Goal: Task Accomplishment & Management: Complete application form

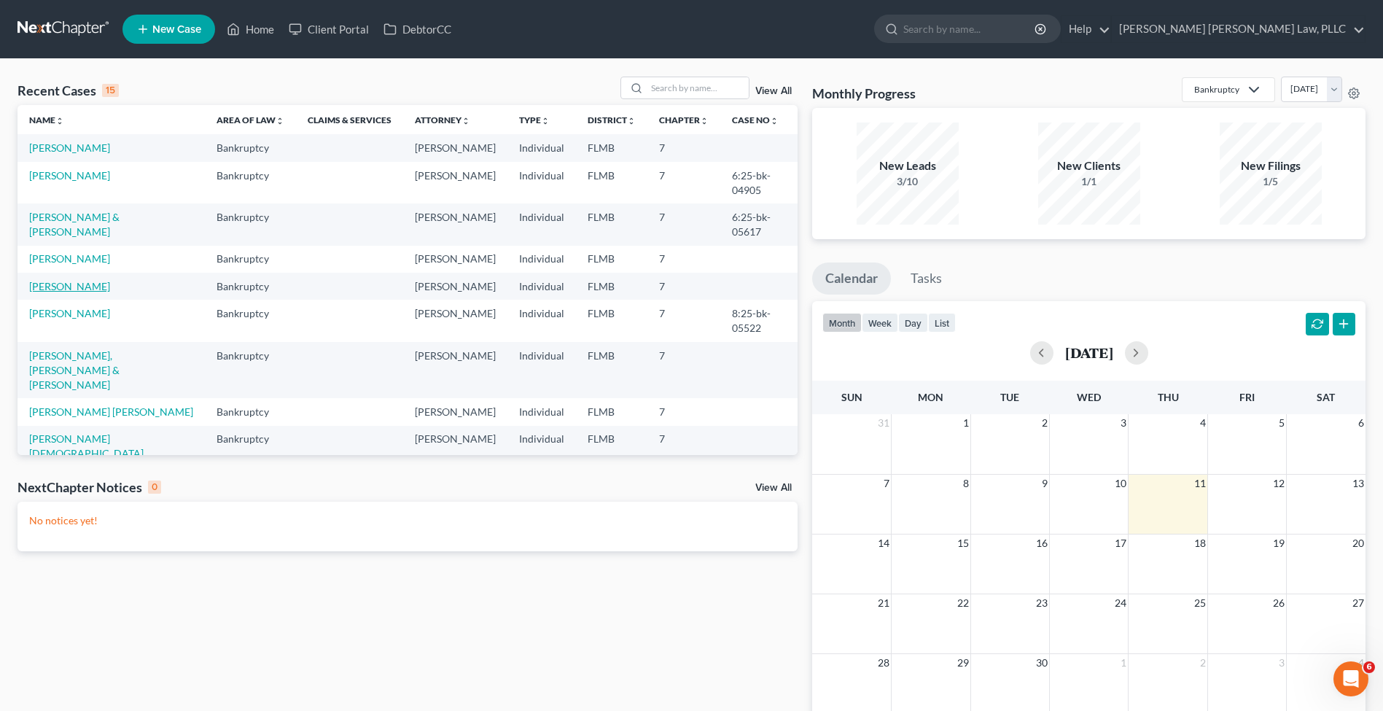
click at [74, 287] on link "[PERSON_NAME]" at bounding box center [69, 286] width 81 height 12
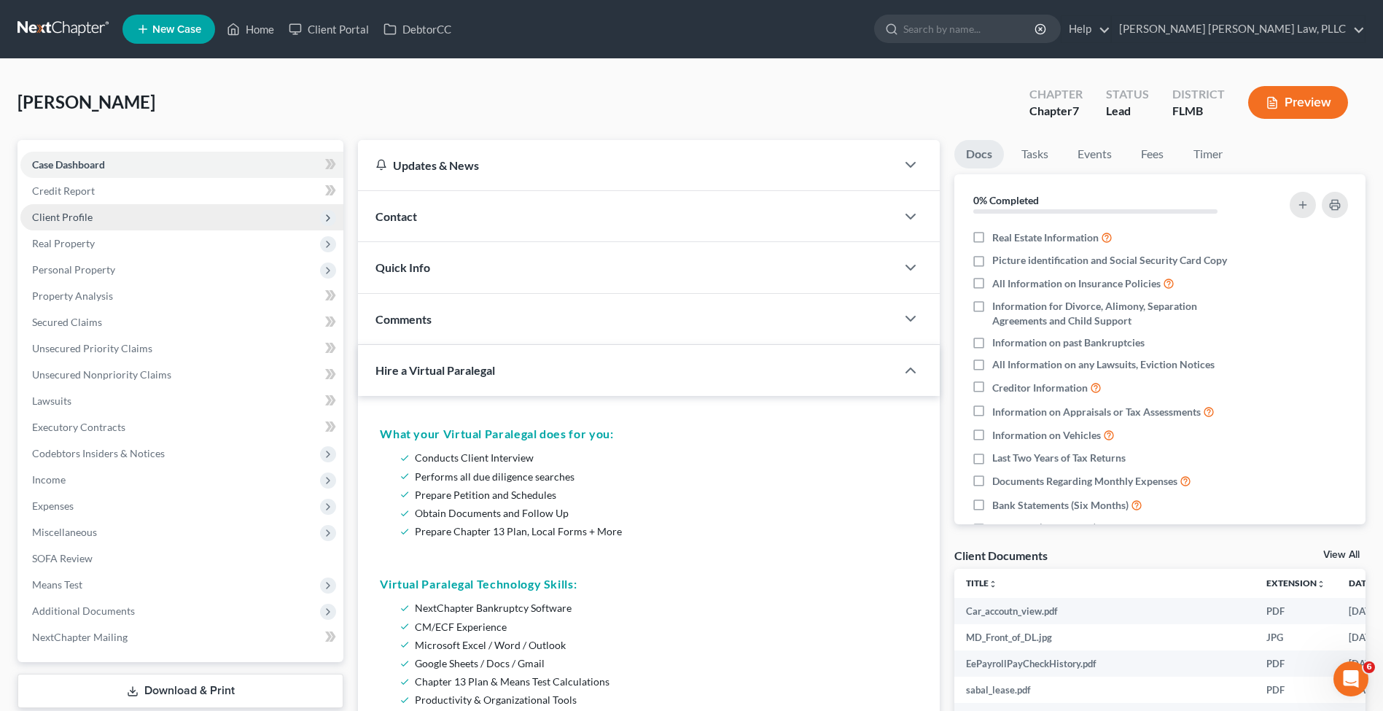
click at [91, 219] on span "Client Profile" at bounding box center [181, 217] width 323 height 26
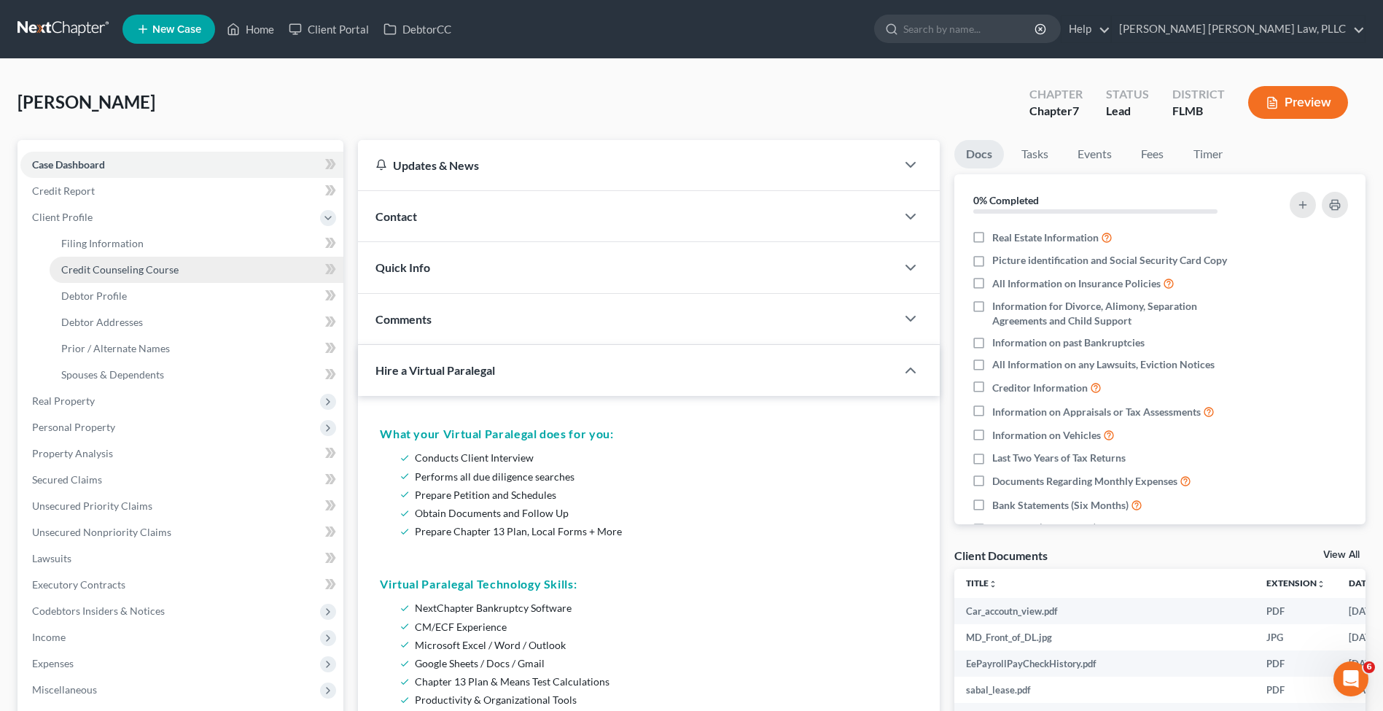
click at [188, 260] on link "Credit Counseling Course" at bounding box center [197, 270] width 294 height 26
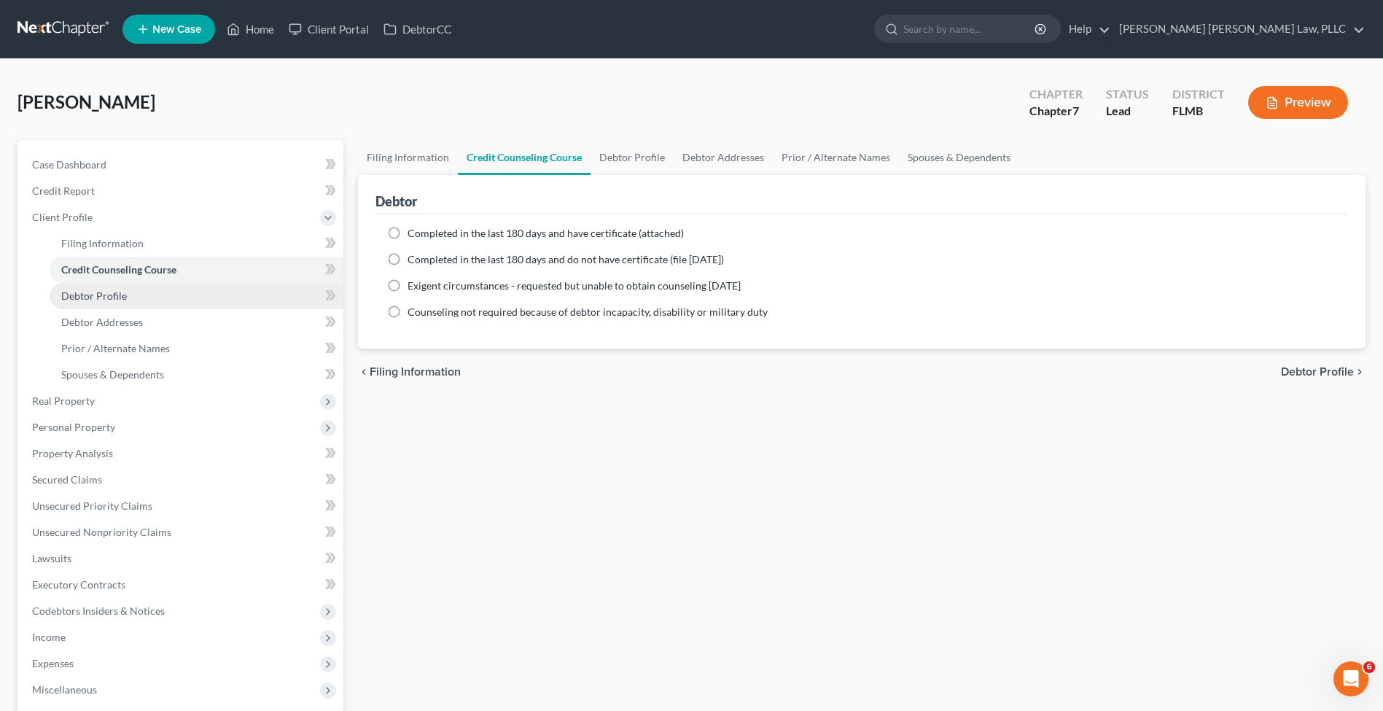
click at [188, 288] on link "Debtor Profile" at bounding box center [197, 296] width 294 height 26
select select "0"
select select "1"
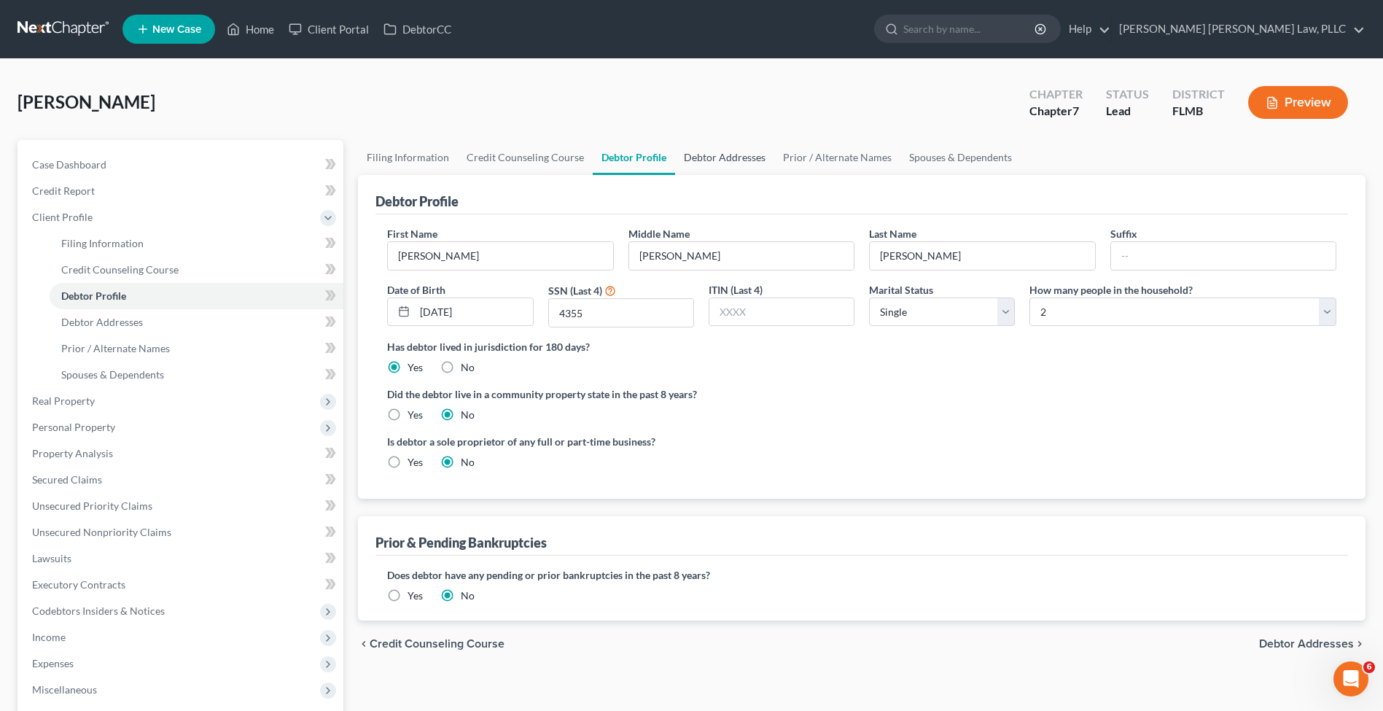
click at [735, 153] on link "Debtor Addresses" at bounding box center [724, 157] width 99 height 35
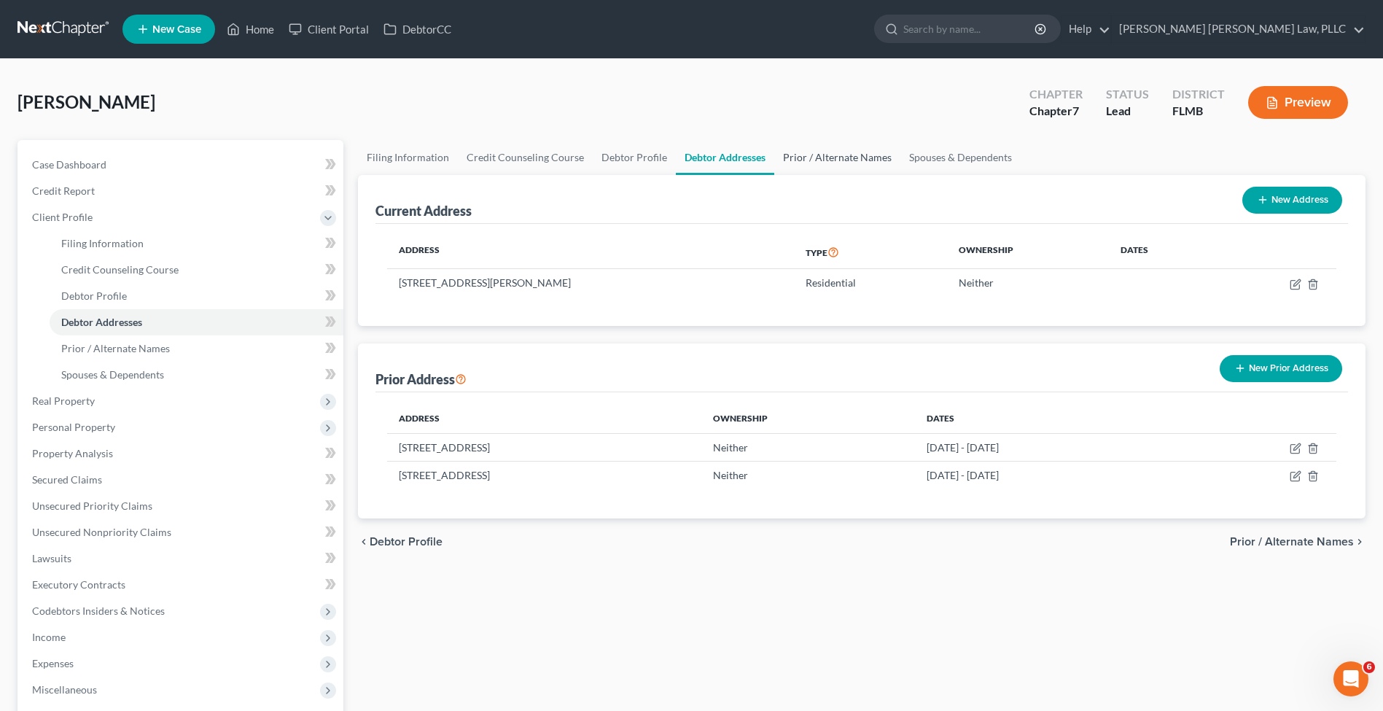
click at [840, 157] on link "Prior / Alternate Names" at bounding box center [837, 157] width 126 height 35
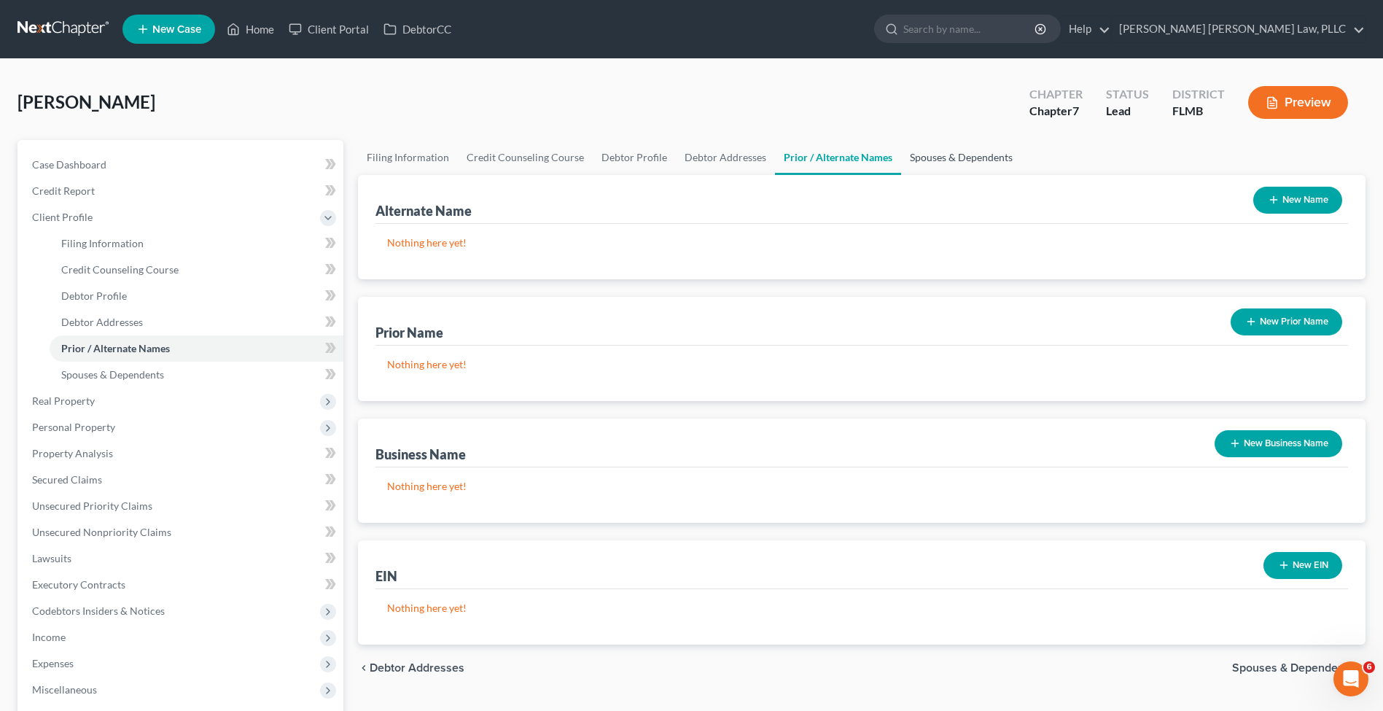
click at [987, 155] on link "Spouses & Dependents" at bounding box center [961, 157] width 120 height 35
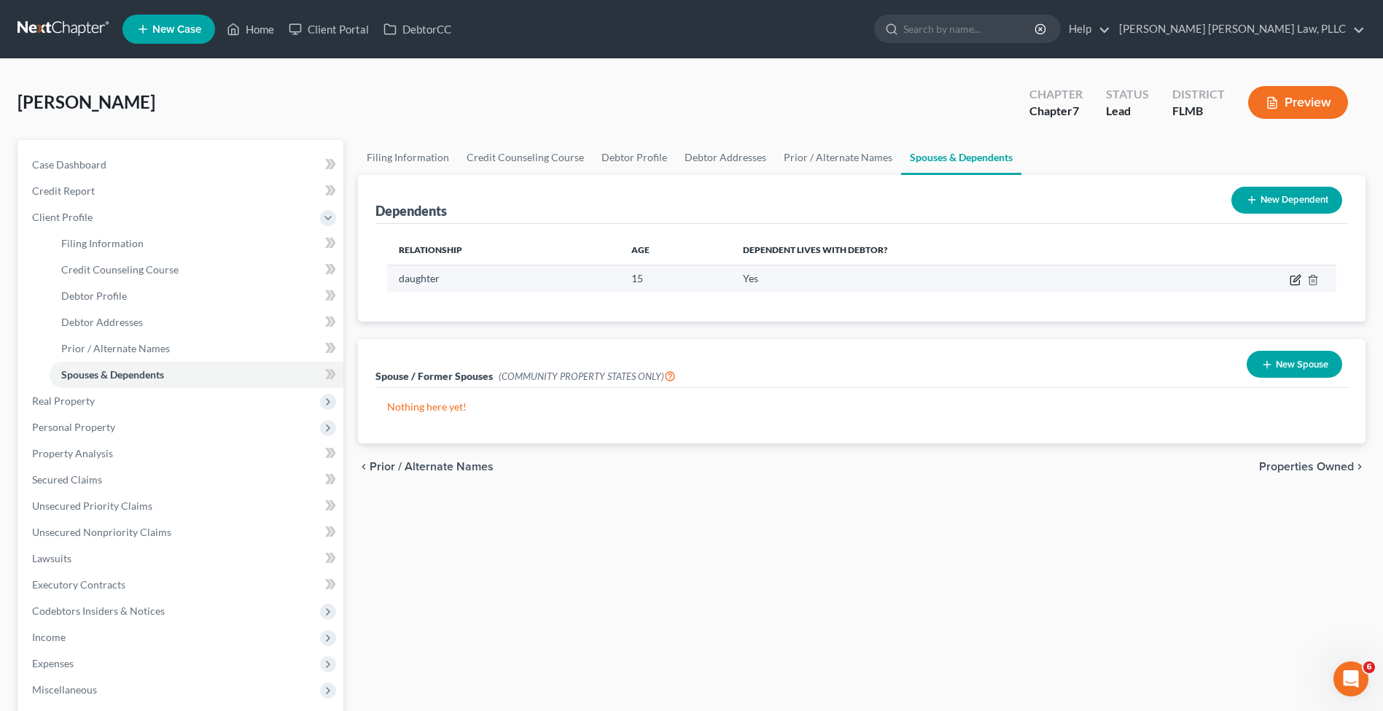
click at [1295, 280] on icon "button" at bounding box center [1296, 280] width 12 height 12
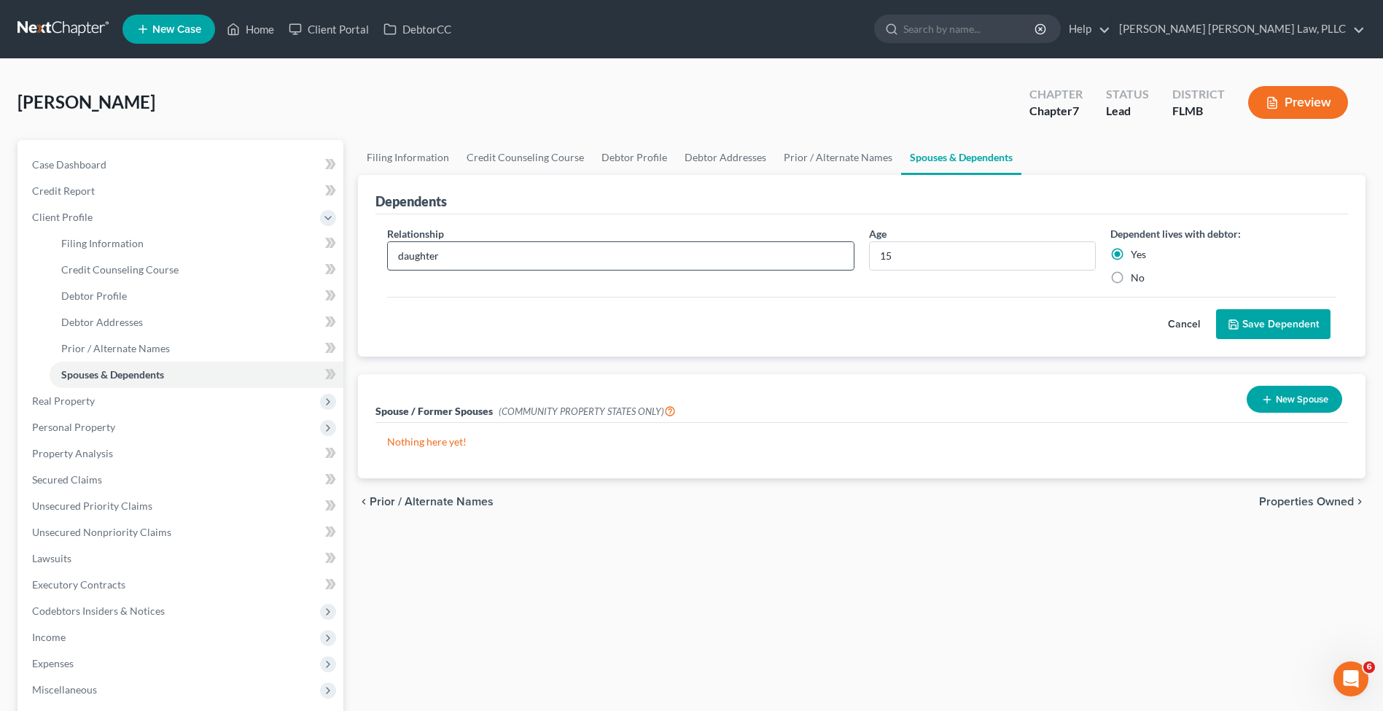
click at [408, 252] on input "daughter" at bounding box center [621, 256] width 466 height 28
type input "Daughter"
click at [1271, 323] on button "Save Dependent" at bounding box center [1273, 324] width 114 height 31
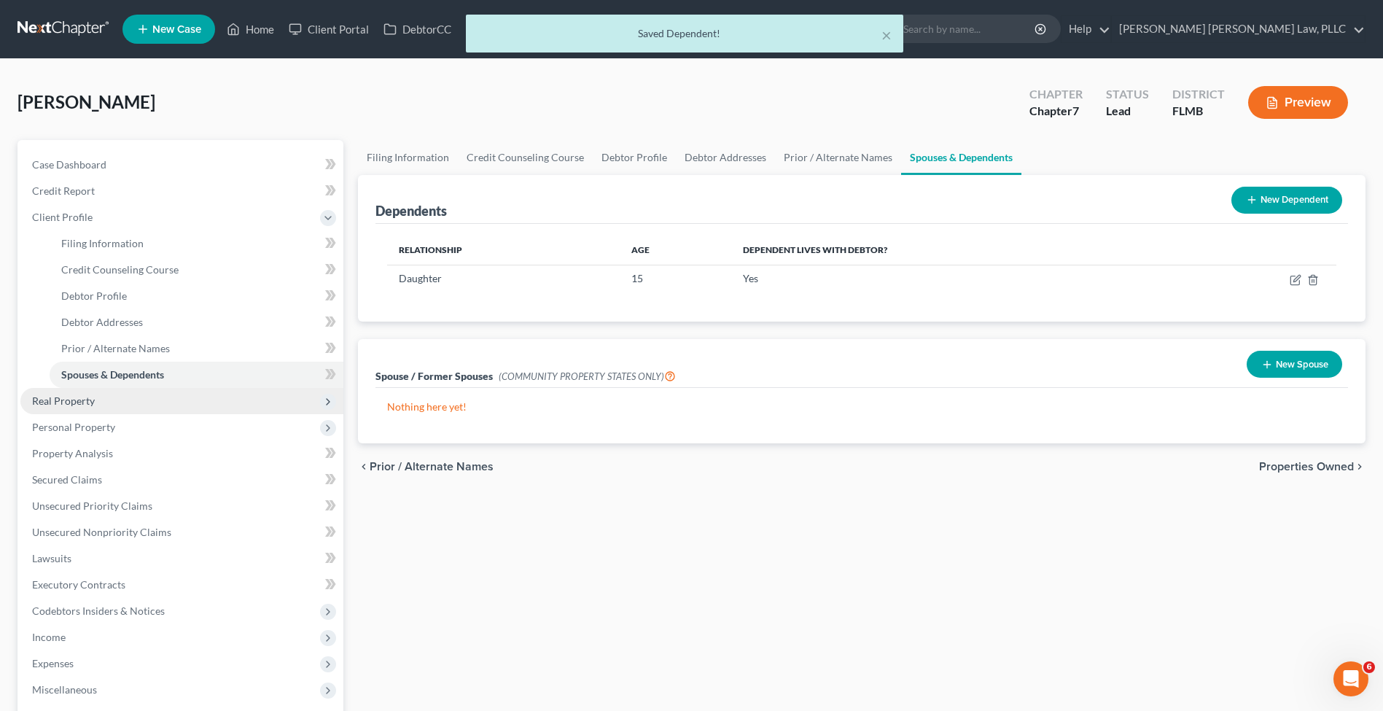
click at [106, 404] on span "Real Property" at bounding box center [181, 401] width 323 height 26
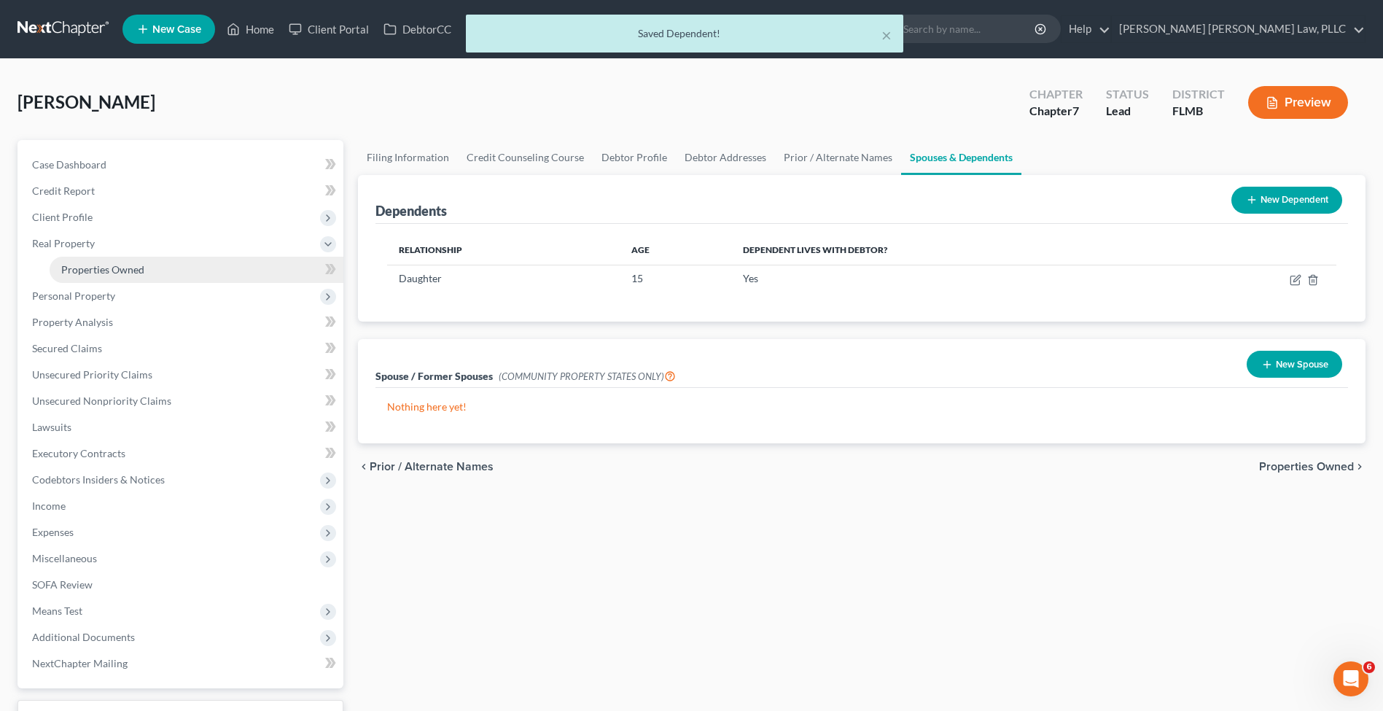
click at [136, 276] on link "Properties Owned" at bounding box center [197, 270] width 294 height 26
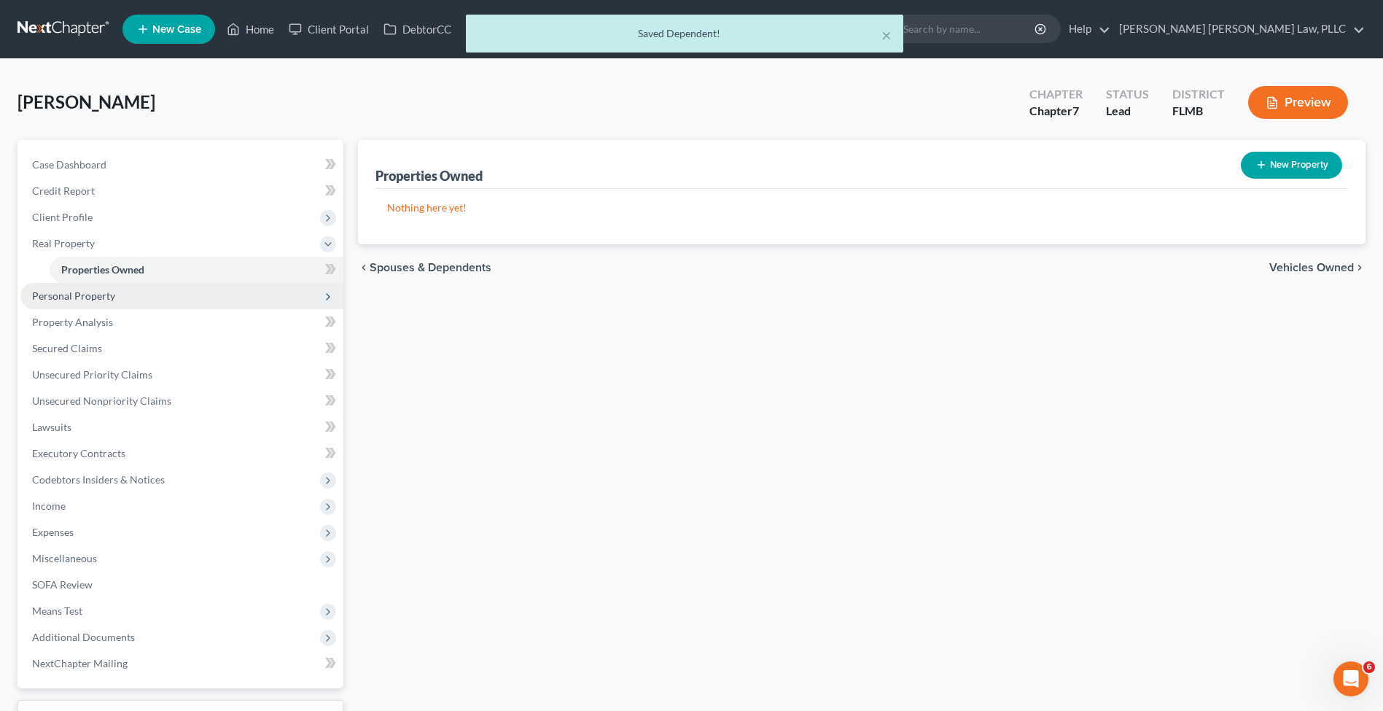
click at [135, 286] on span "Personal Property" at bounding box center [181, 296] width 323 height 26
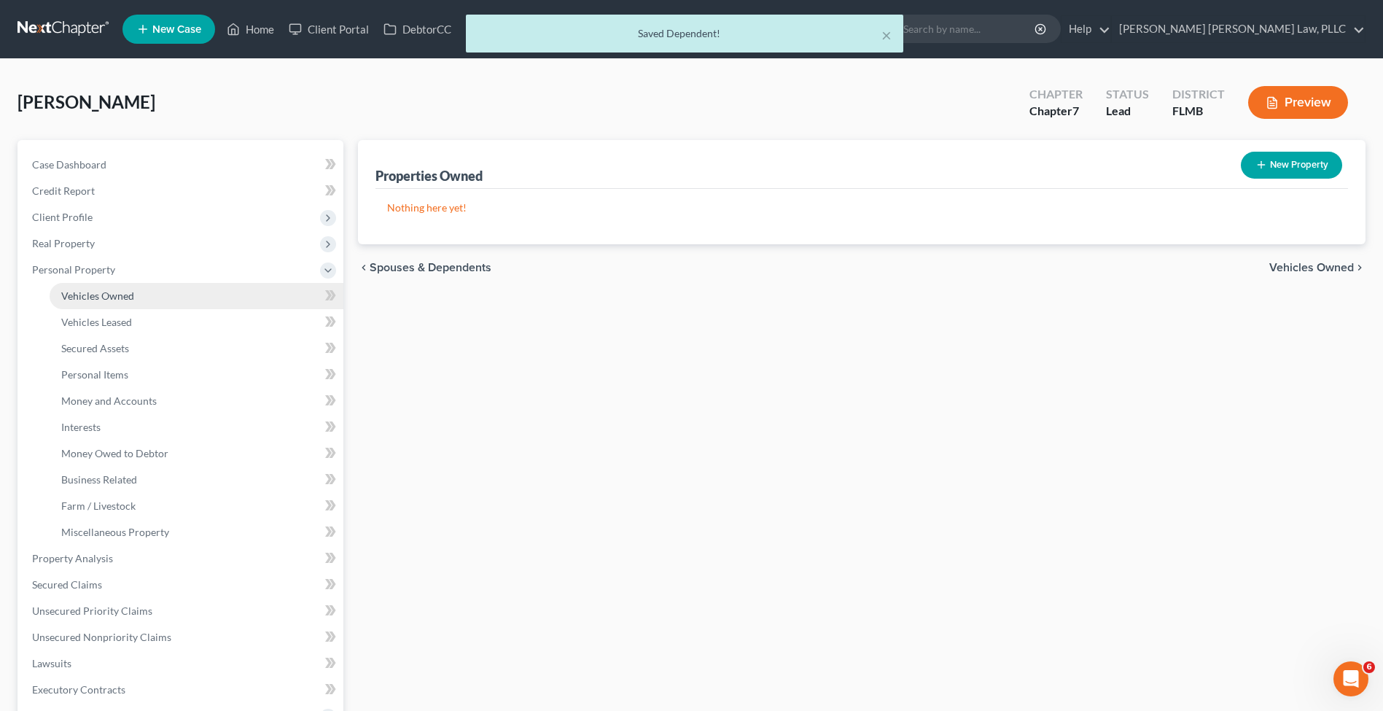
click at [136, 298] on link "Vehicles Owned" at bounding box center [197, 296] width 294 height 26
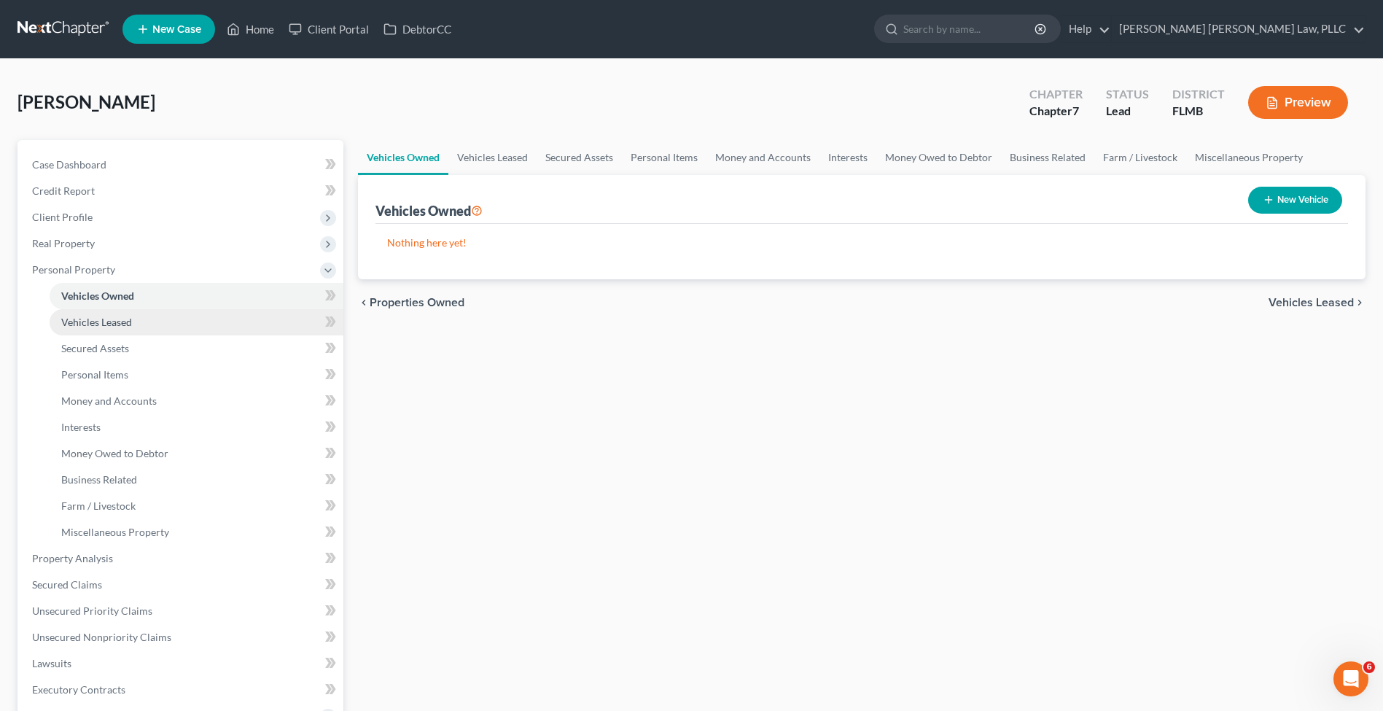
click at [135, 318] on link "Vehicles Leased" at bounding box center [197, 322] width 294 height 26
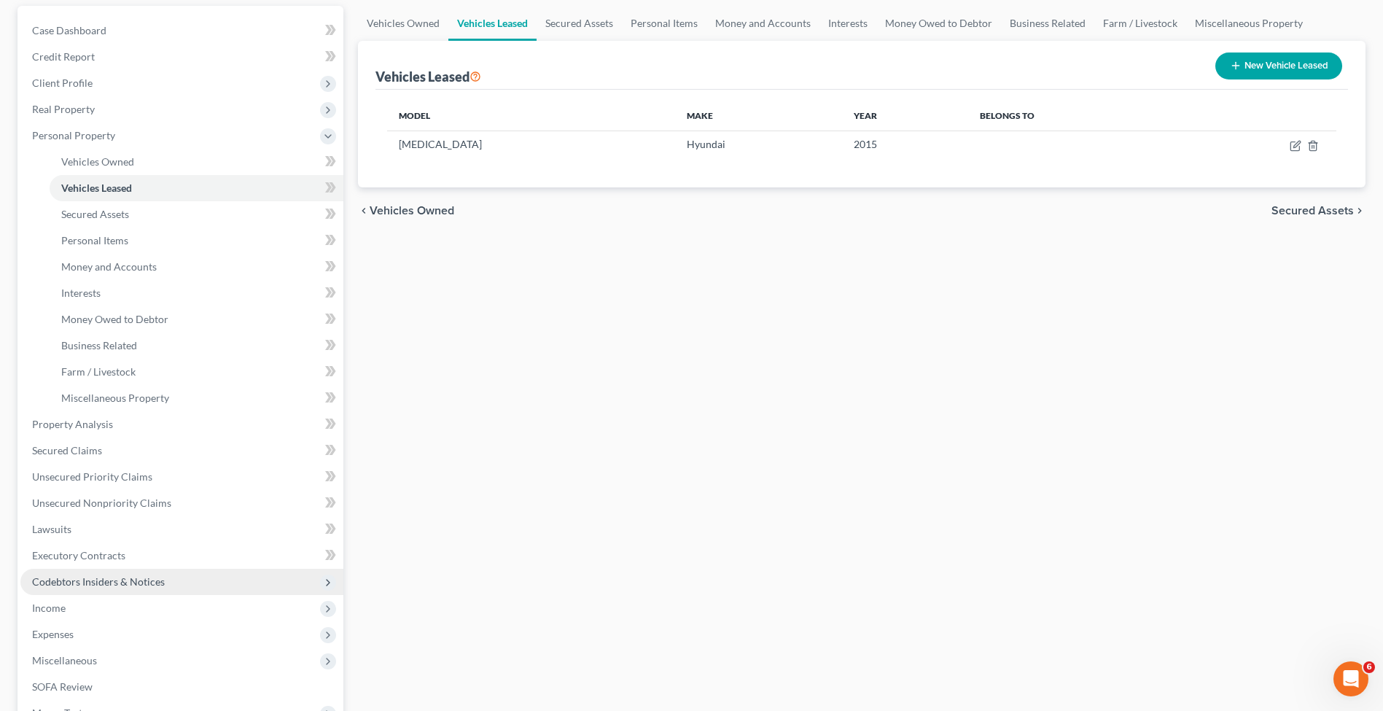
scroll to position [278, 0]
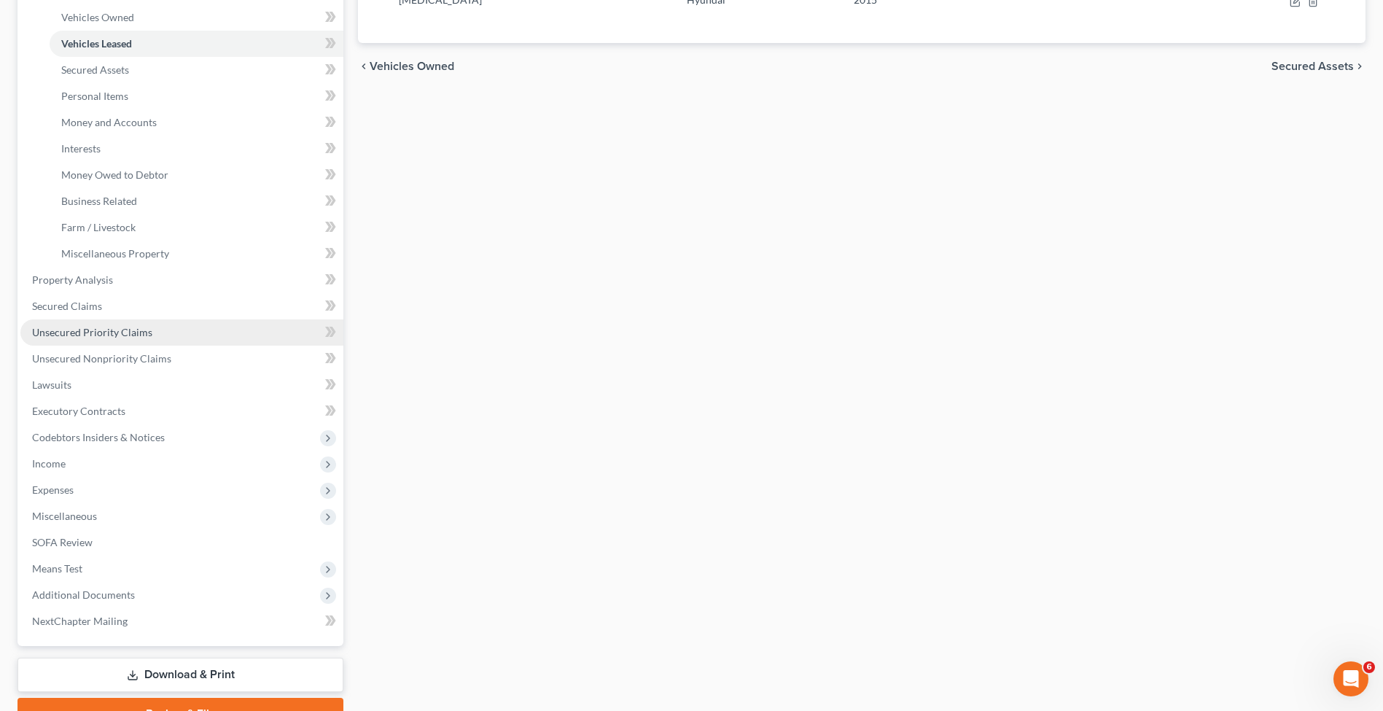
click at [155, 328] on link "Unsecured Priority Claims" at bounding box center [181, 332] width 323 height 26
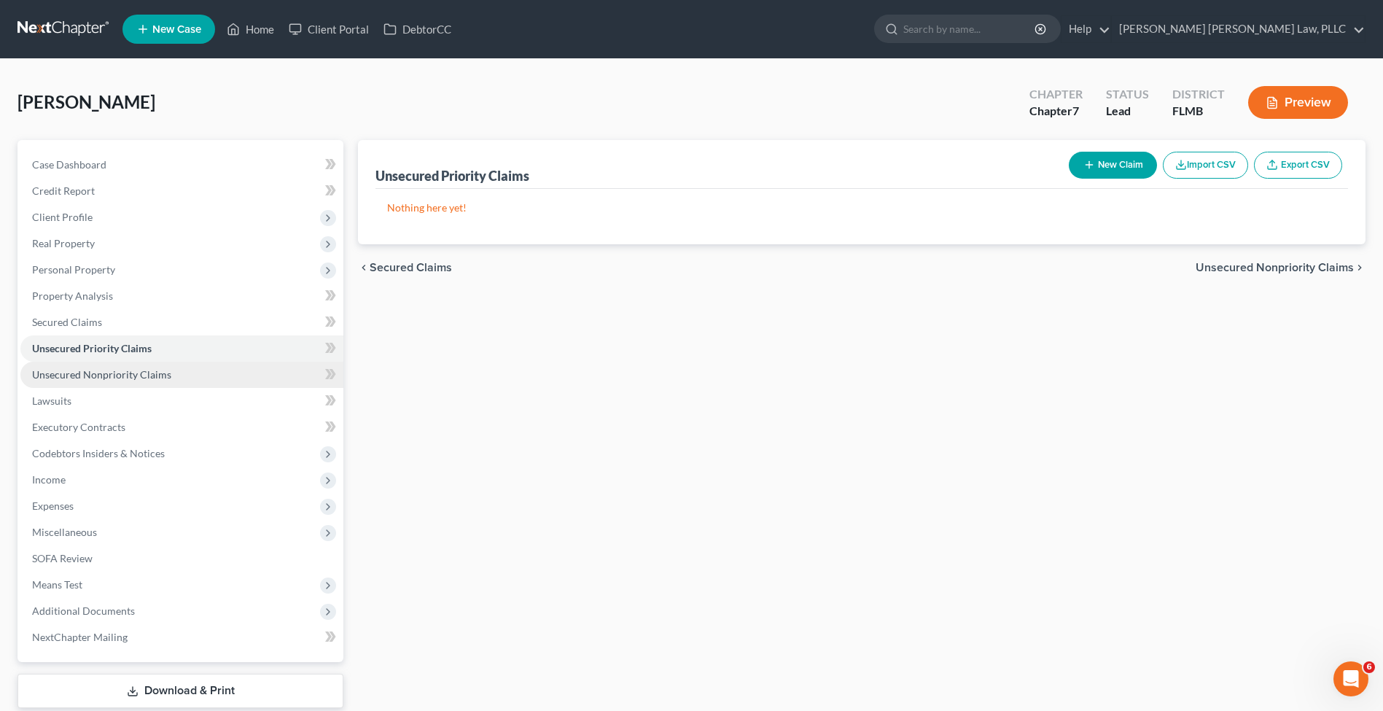
click at [155, 386] on link "Unsecured Nonpriority Claims" at bounding box center [181, 375] width 323 height 26
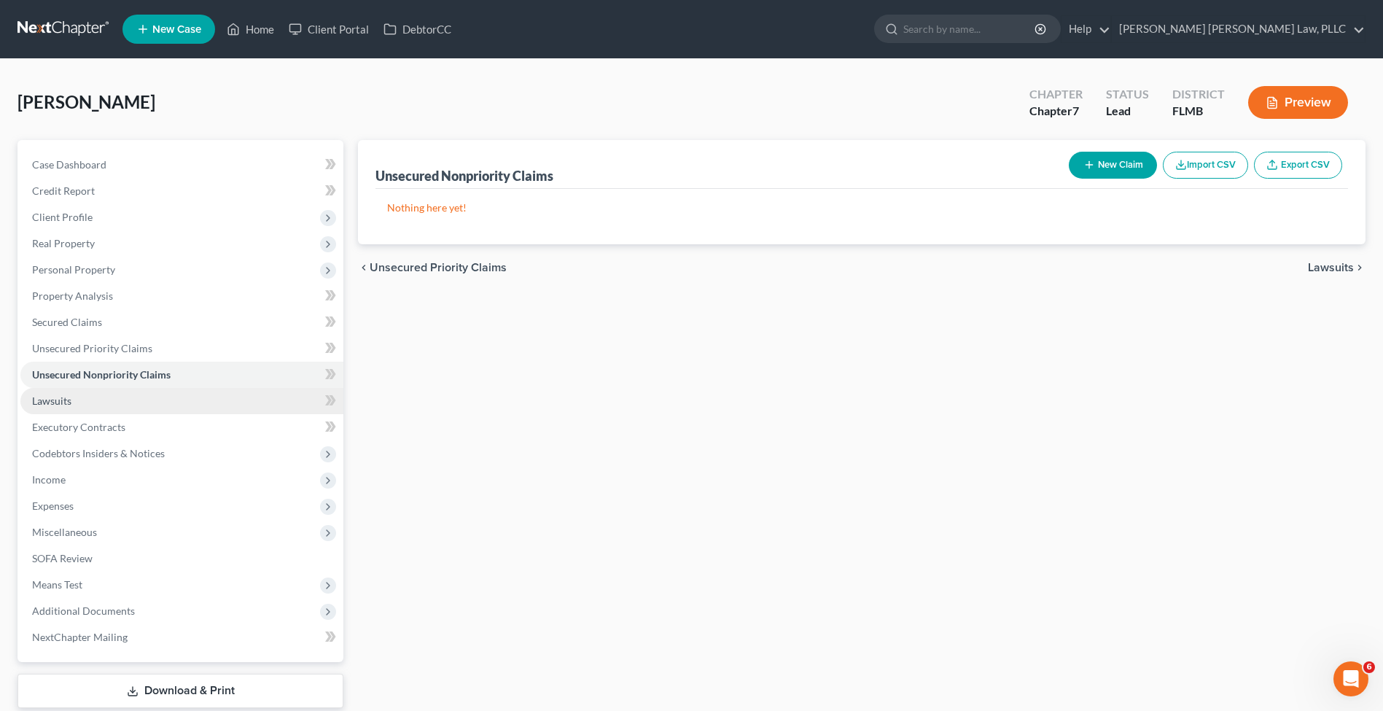
click at [152, 400] on link "Lawsuits" at bounding box center [181, 401] width 323 height 26
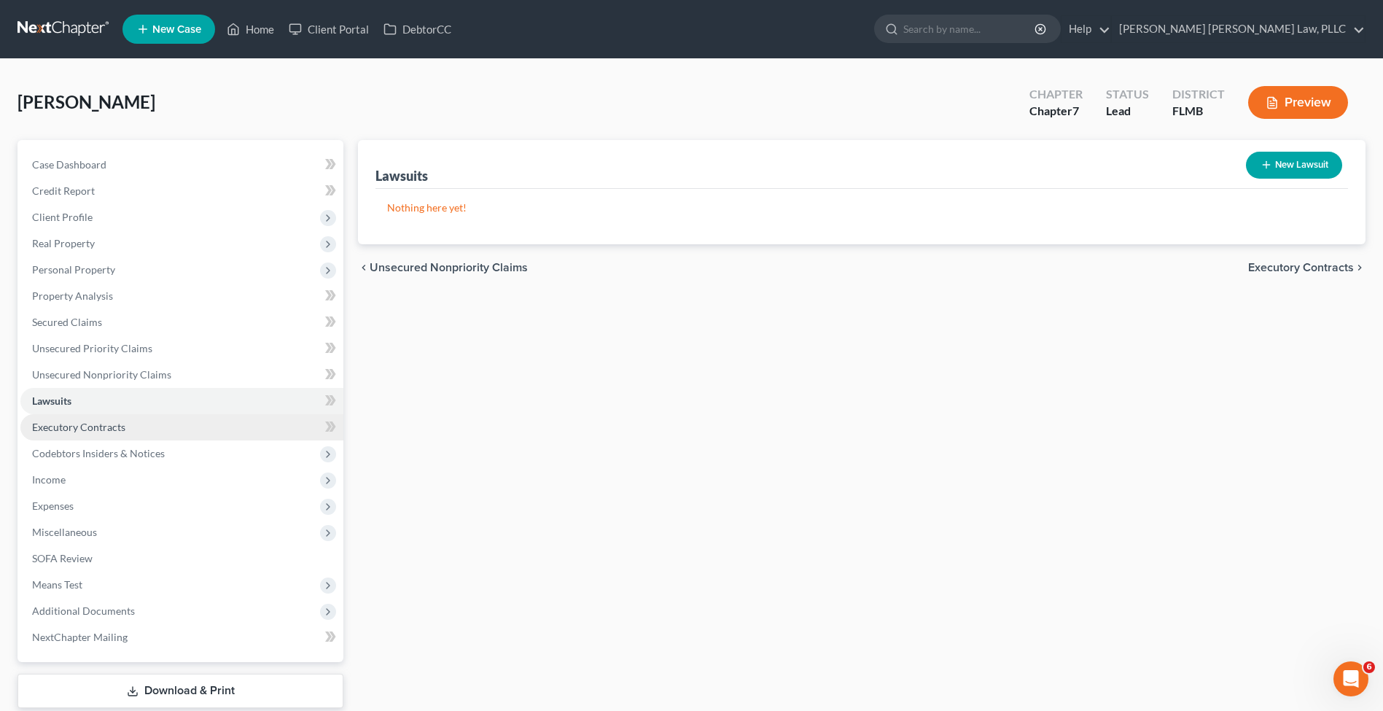
click at [155, 430] on link "Executory Contracts" at bounding box center [181, 427] width 323 height 26
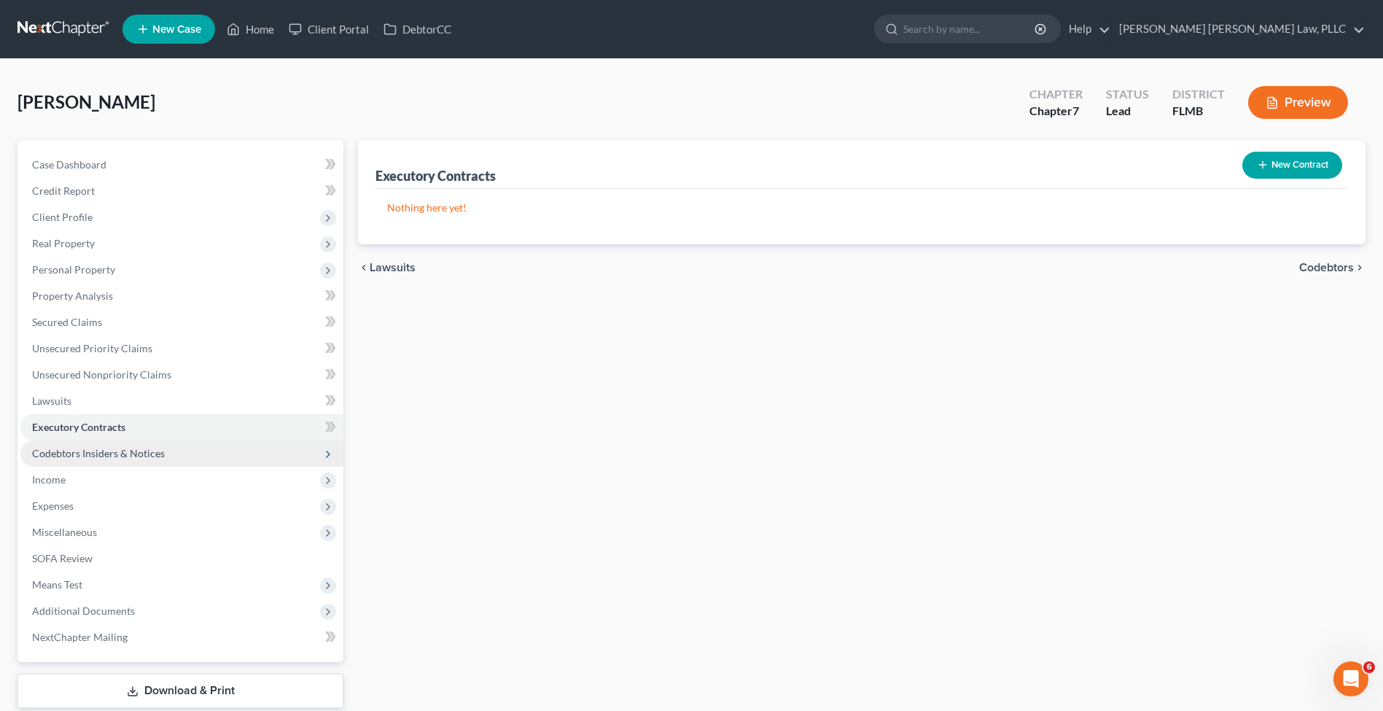
click at [158, 443] on span "Codebtors Insiders & Notices" at bounding box center [181, 453] width 323 height 26
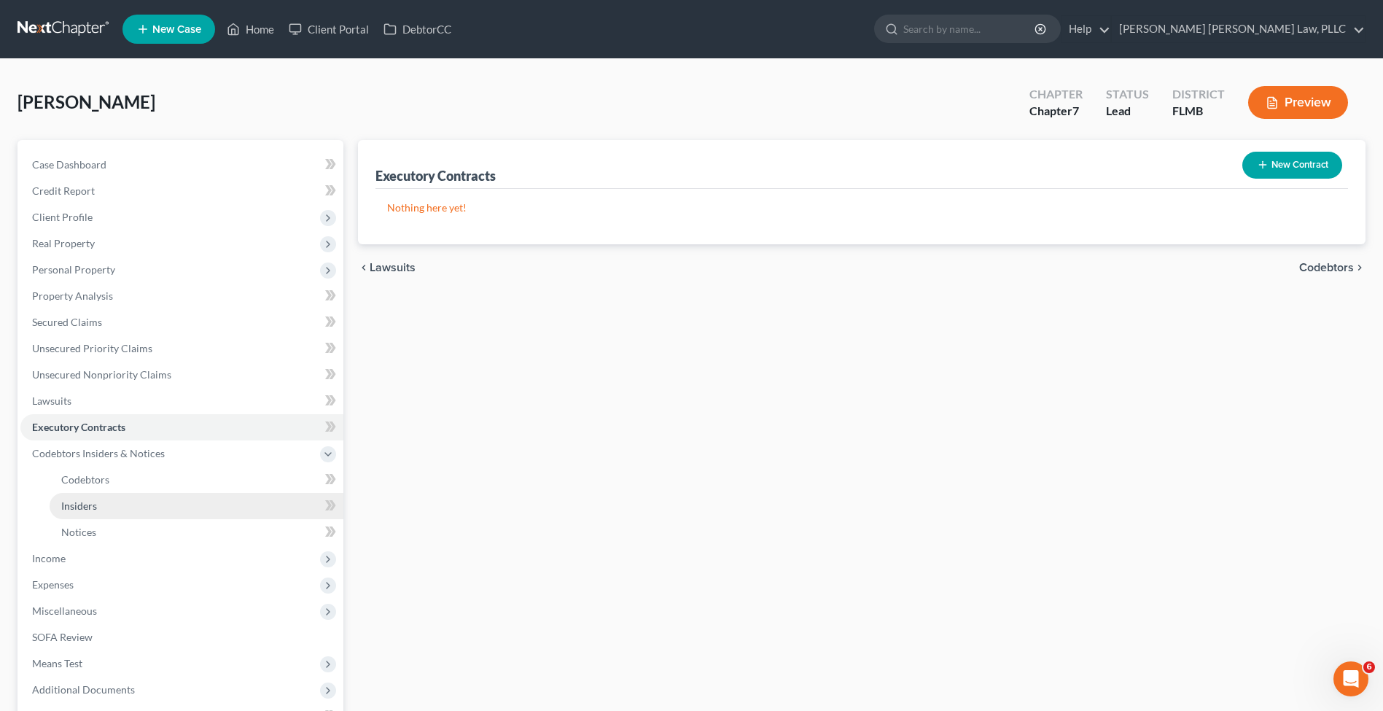
click at [181, 500] on link "Insiders" at bounding box center [197, 506] width 294 height 26
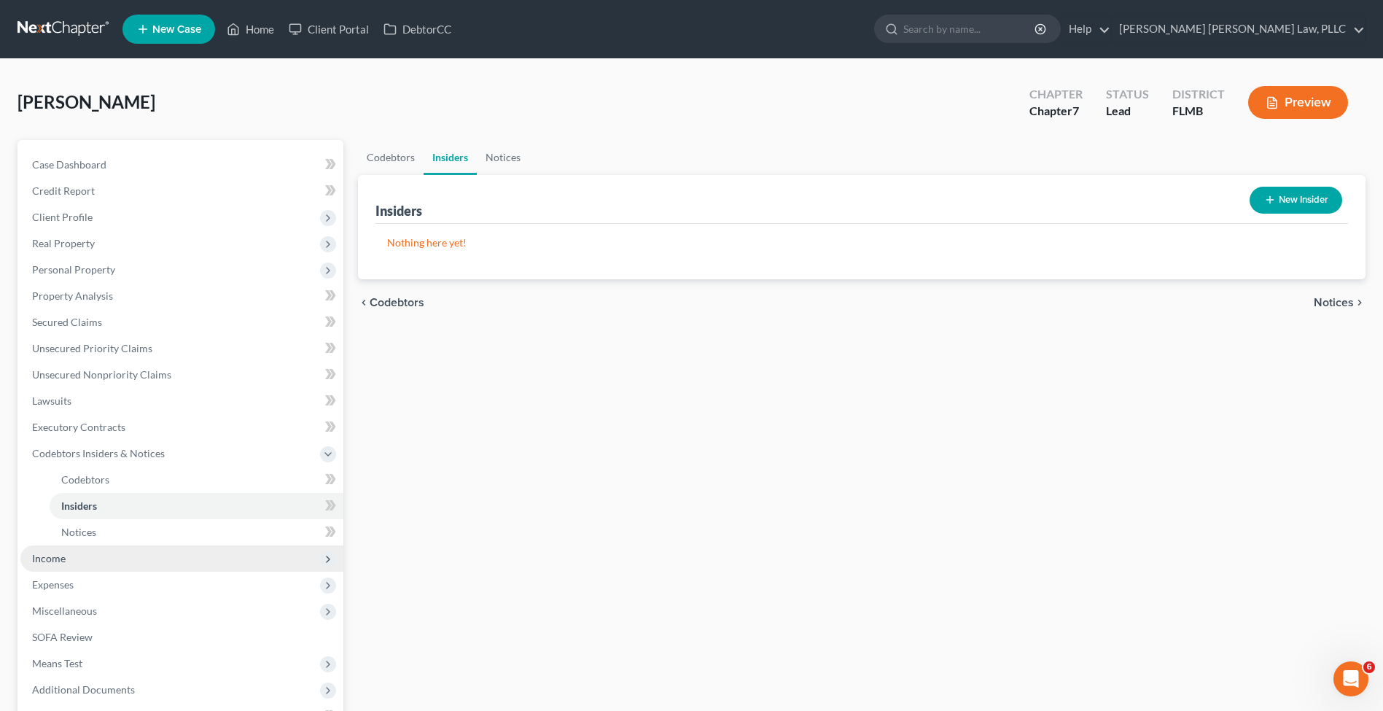
click at [184, 556] on span "Income" at bounding box center [181, 558] width 323 height 26
click at [187, 510] on link "Employment Income" at bounding box center [197, 506] width 294 height 26
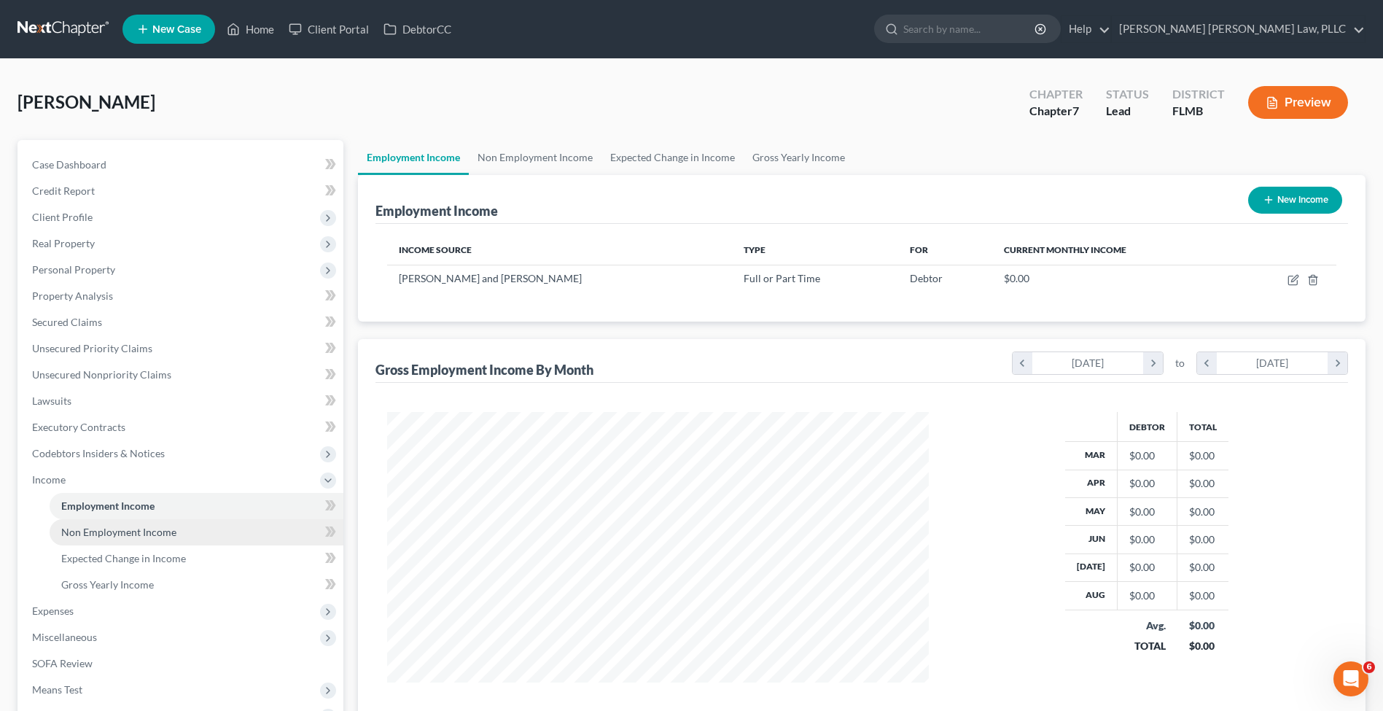
scroll to position [270, 570]
click at [187, 534] on link "Non Employment Income" at bounding box center [197, 532] width 294 height 26
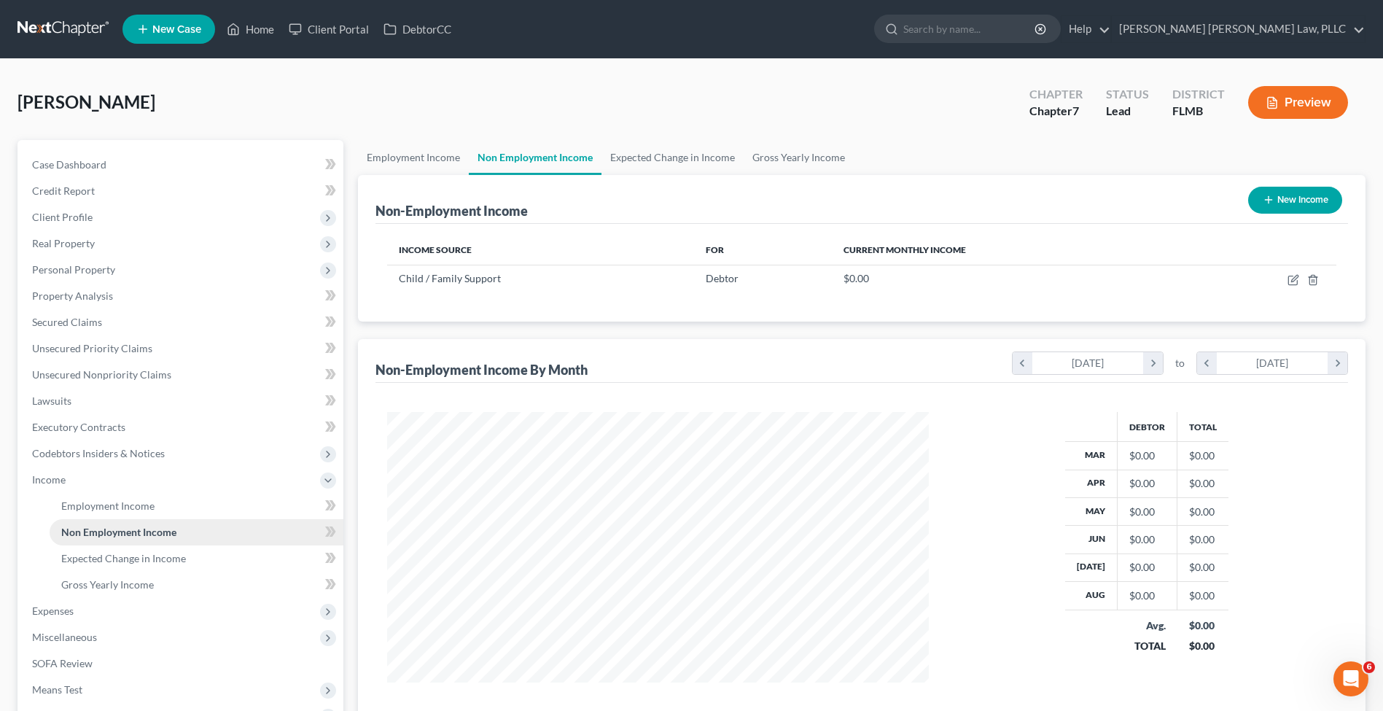
scroll to position [270, 570]
